Goal: Register for event/course

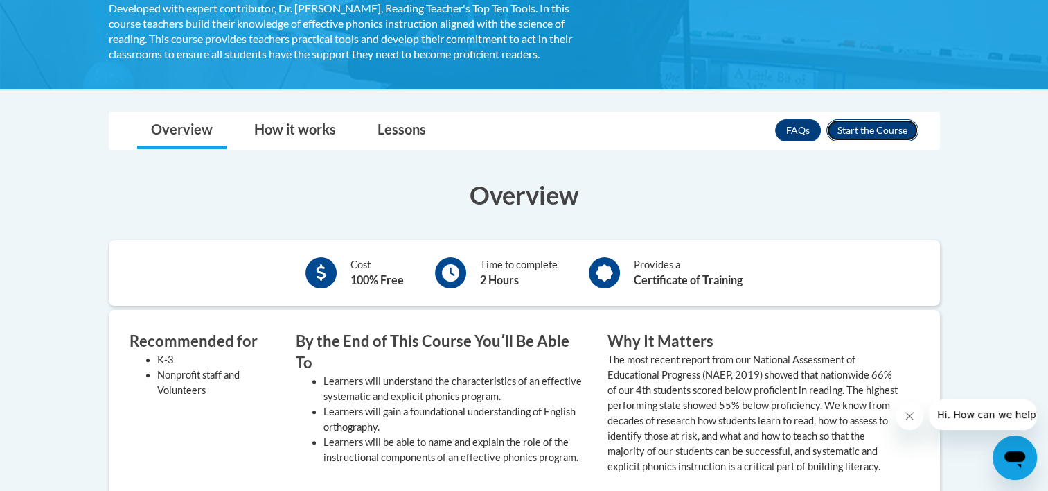
click at [854, 133] on button "Enroll" at bounding box center [873, 130] width 92 height 22
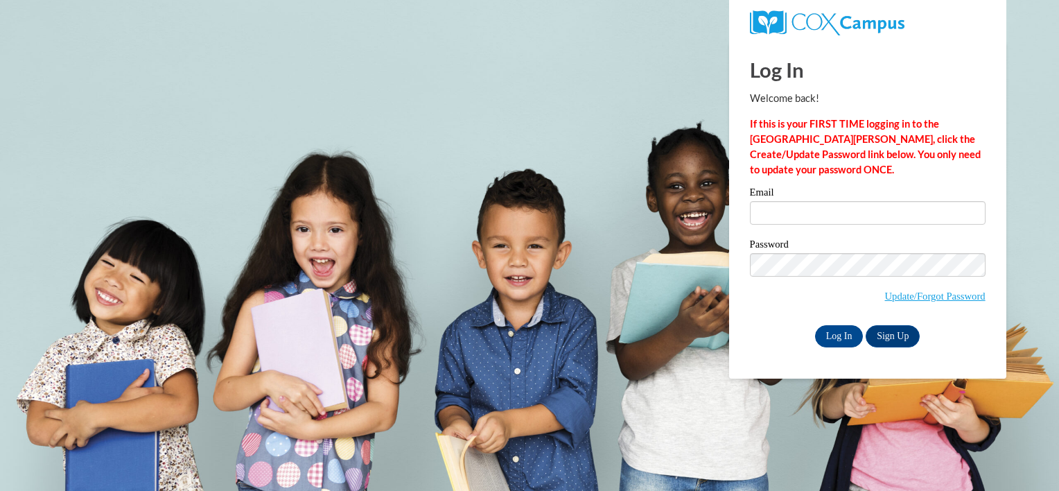
click at [822, 197] on label "Email" at bounding box center [868, 194] width 236 height 14
click at [822, 201] on input "Email" at bounding box center [868, 213] width 236 height 24
click at [822, 206] on input "Email" at bounding box center [868, 213] width 236 height 24
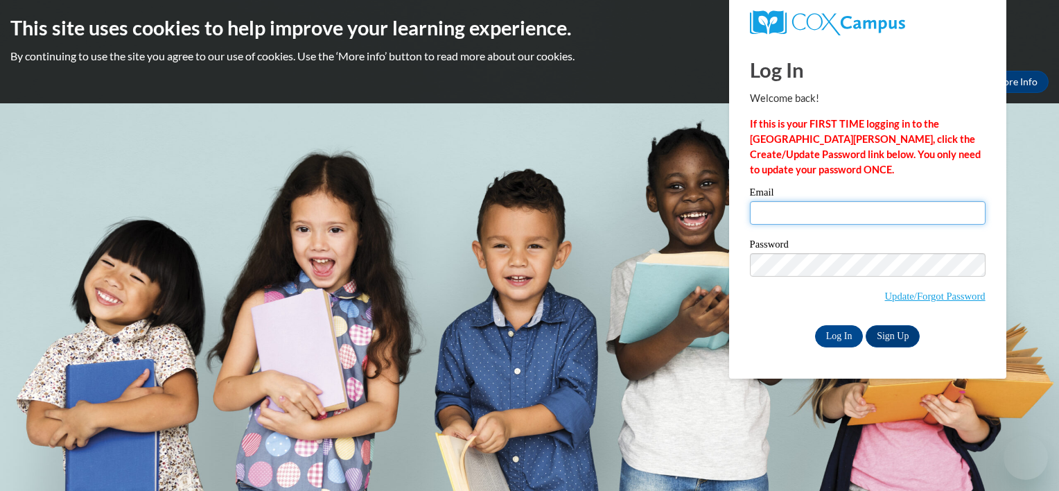
type input "aclar292@students.kennesaw.edu"
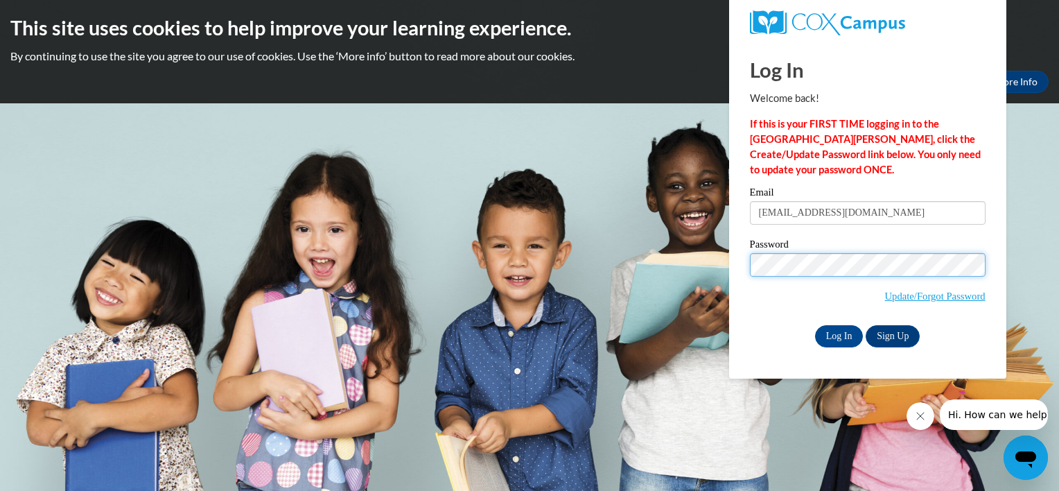
click at [815, 325] on input "Log In" at bounding box center [839, 336] width 49 height 22
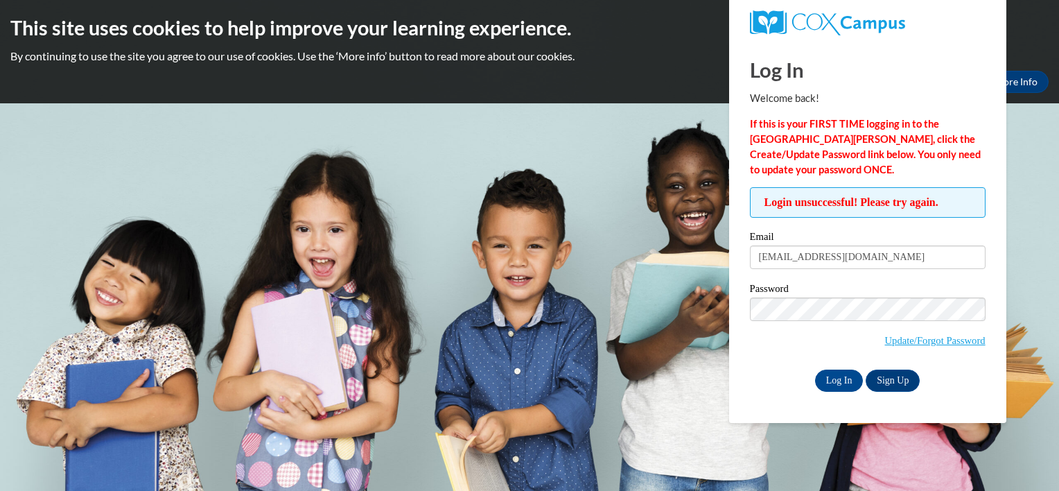
click at [740, 227] on div "Login unsuccessful! Please try again. Please enter your email! Please enter you…" at bounding box center [867, 289] width 256 height 204
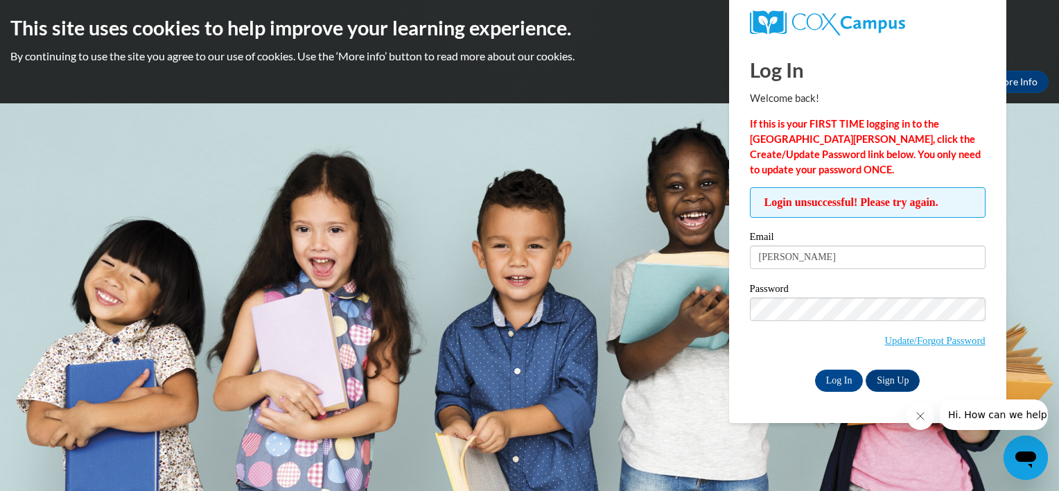
type input "annalizbitclark@gmail.com"
click at [840, 380] on input "Log In" at bounding box center [839, 380] width 49 height 22
click at [815, 369] on input "Log In" at bounding box center [839, 380] width 49 height 22
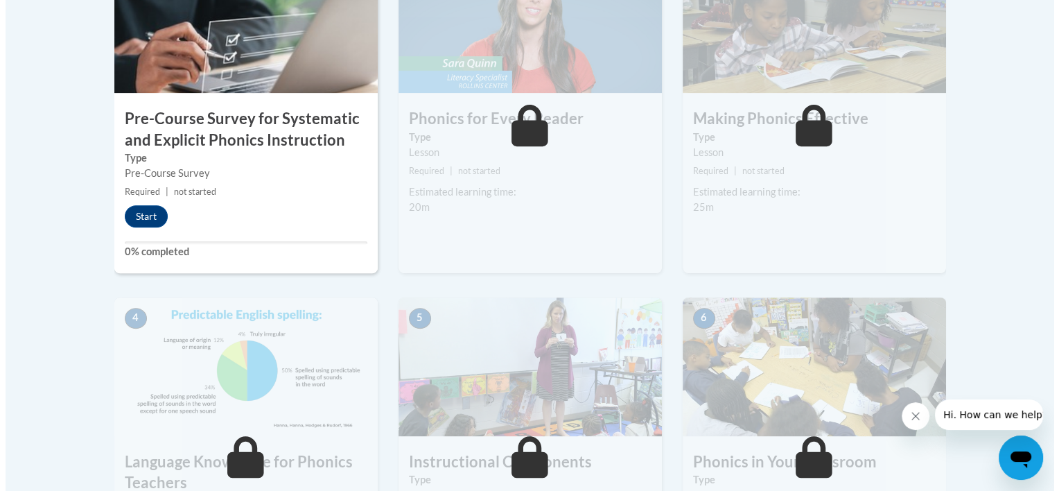
scroll to position [510, 0]
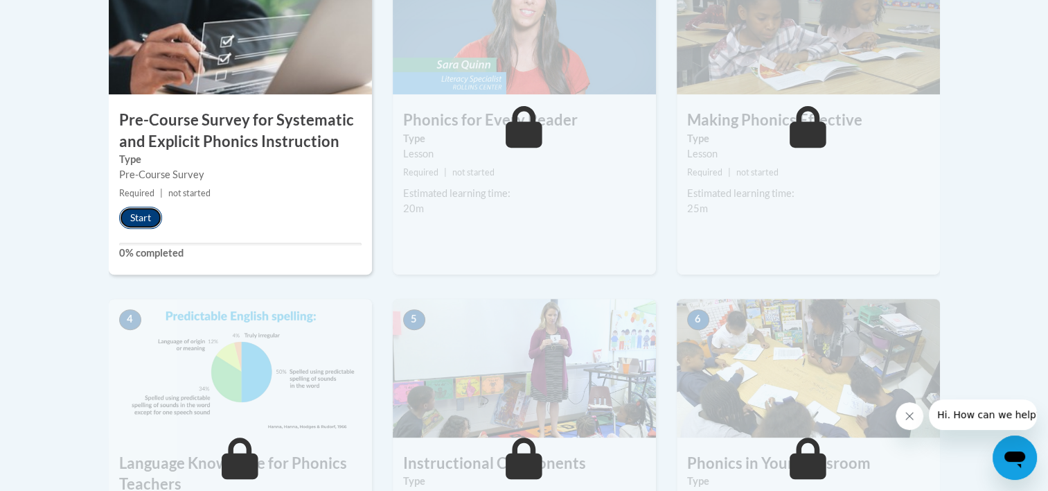
click at [139, 224] on button "Start" at bounding box center [140, 217] width 43 height 22
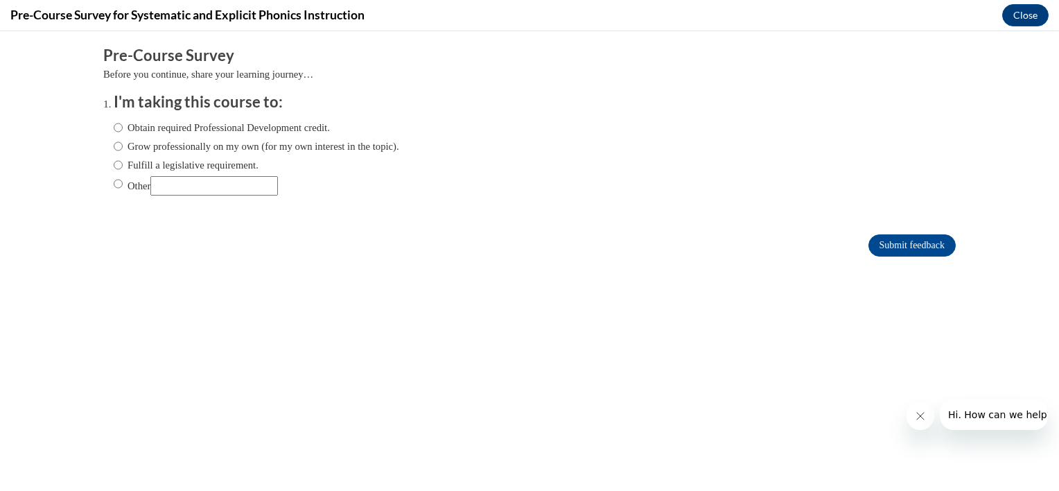
scroll to position [0, 0]
click at [222, 127] on label "Obtain required Professional Development credit." at bounding box center [222, 127] width 216 height 15
click at [123, 127] on input "Obtain required Professional Development credit." at bounding box center [118, 127] width 9 height 15
radio input "true"
click at [168, 187] on input "Other" at bounding box center [213, 185] width 127 height 19
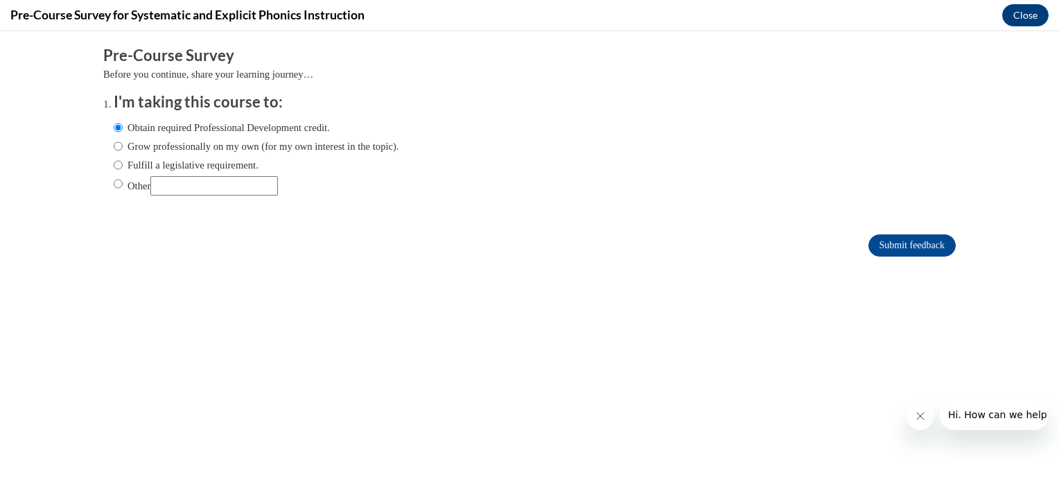
click at [132, 187] on label "Other" at bounding box center [196, 185] width 164 height 19
click at [123, 187] on input "Other" at bounding box center [118, 183] width 9 height 15
radio input "true"
click at [173, 179] on input "Other" at bounding box center [213, 185] width 127 height 19
type input "for a college class"
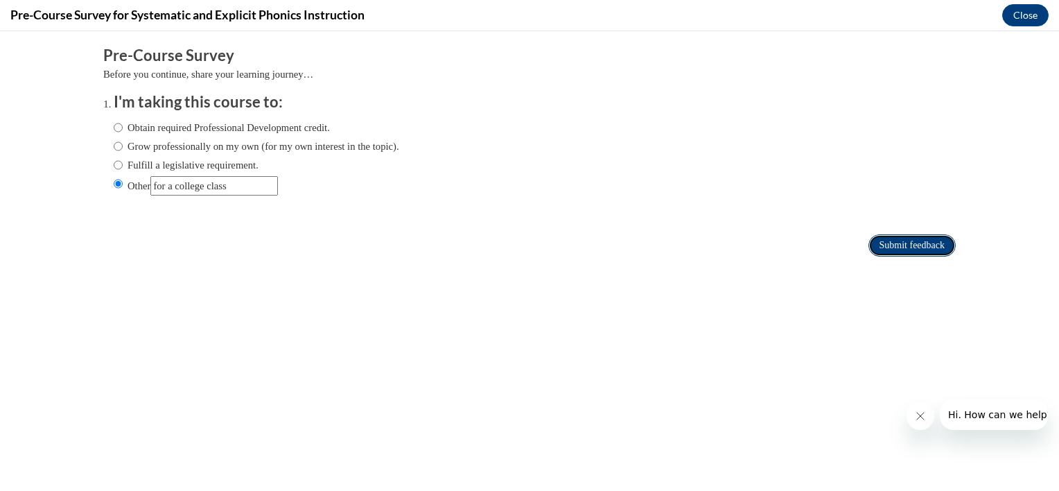
click at [887, 242] on input "Submit feedback" at bounding box center [911, 245] width 87 height 22
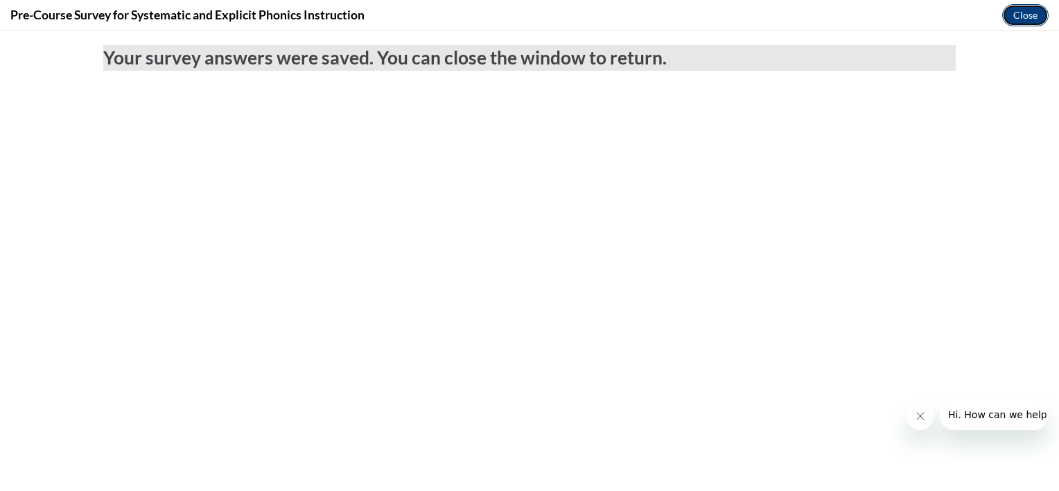
click at [1033, 17] on button "Close" at bounding box center [1025, 15] width 46 height 22
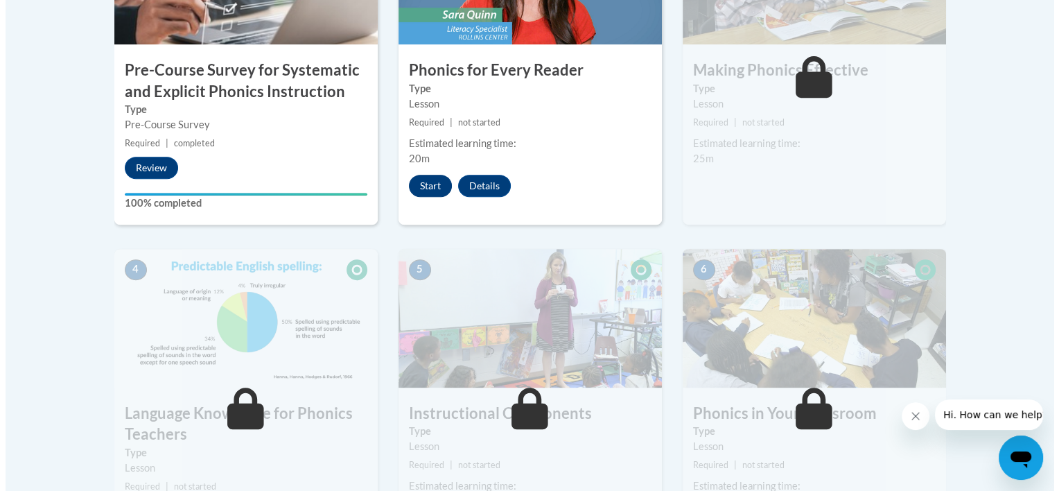
scroll to position [552, 0]
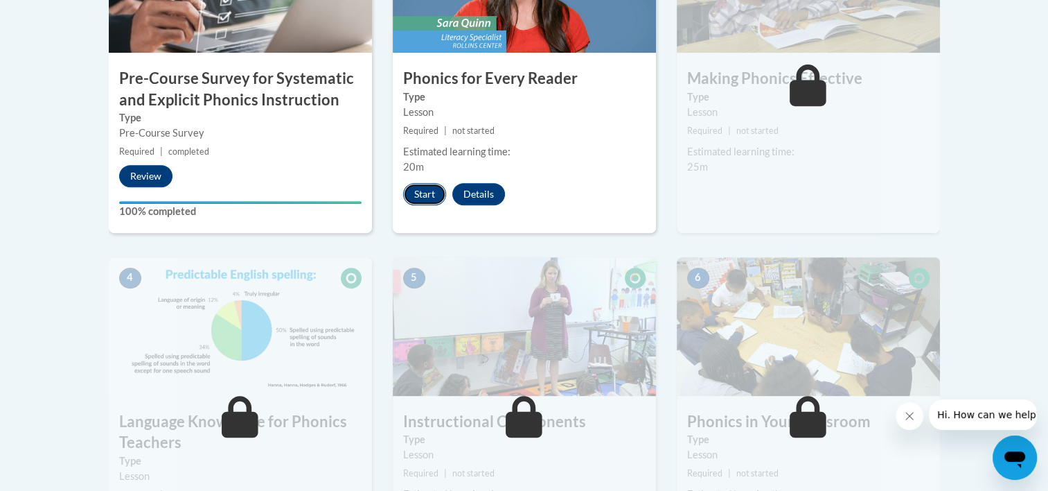
click at [434, 184] on button "Start" at bounding box center [424, 194] width 43 height 22
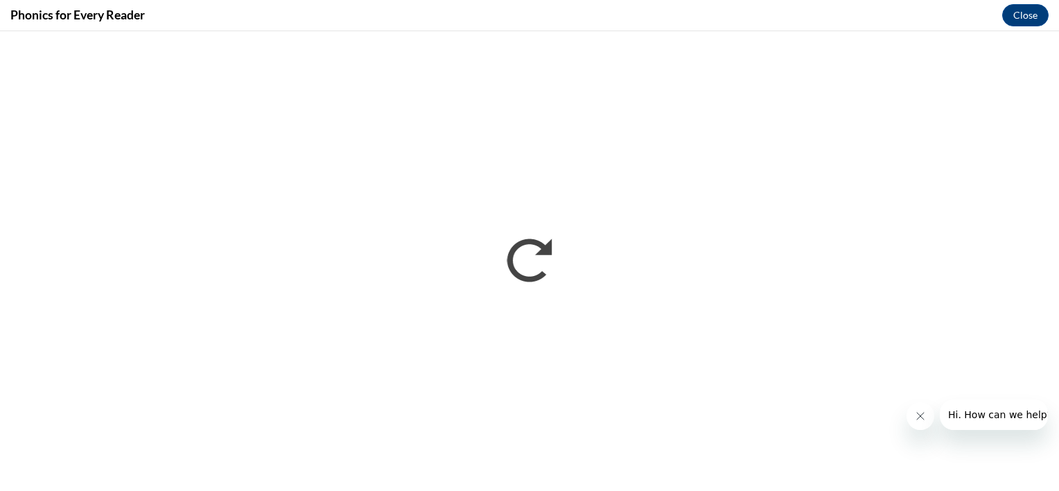
scroll to position [0, 0]
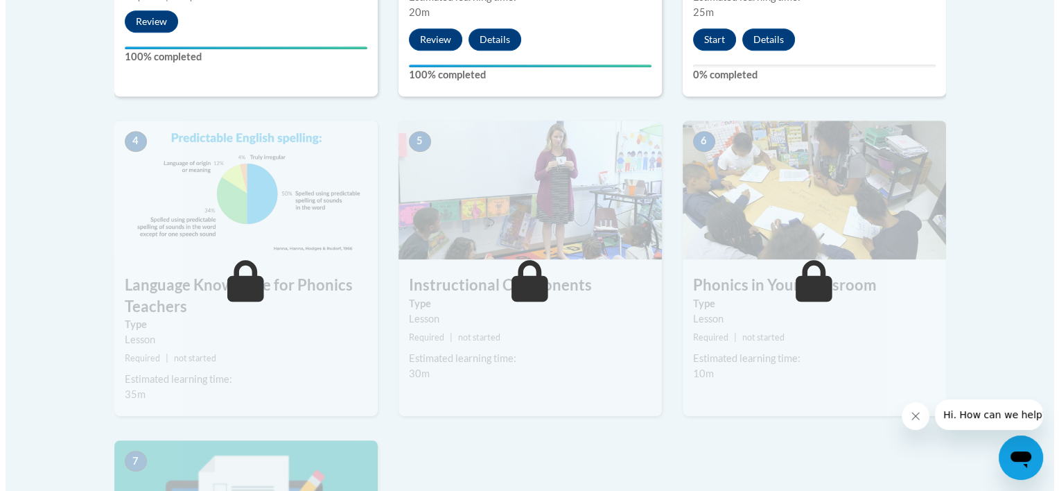
scroll to position [613, 0]
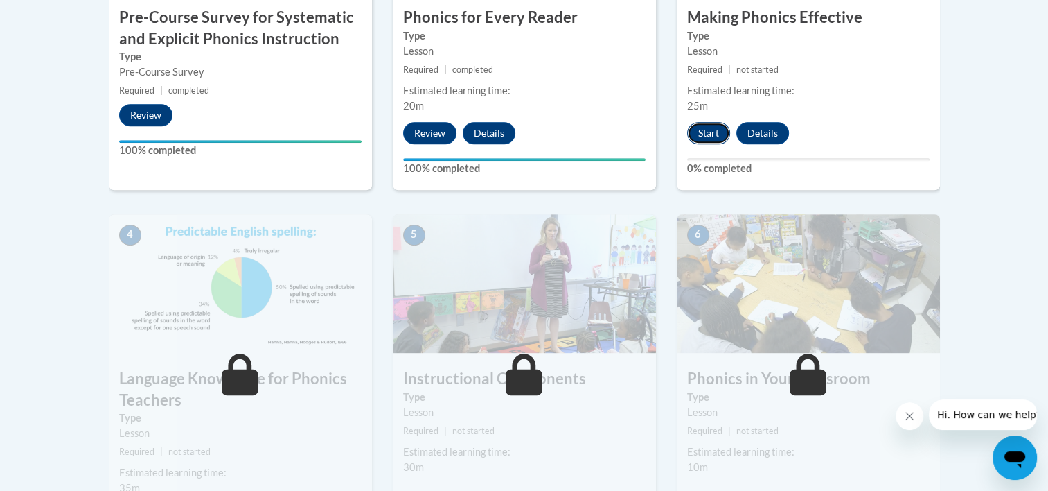
click at [699, 132] on button "Start" at bounding box center [708, 133] width 43 height 22
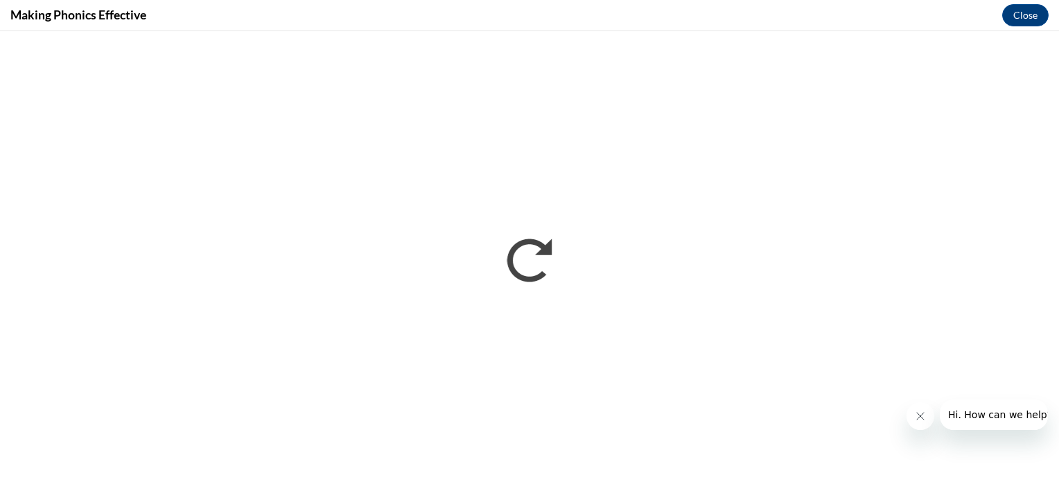
scroll to position [0, 0]
